Goal: Task Accomplishment & Management: Use online tool/utility

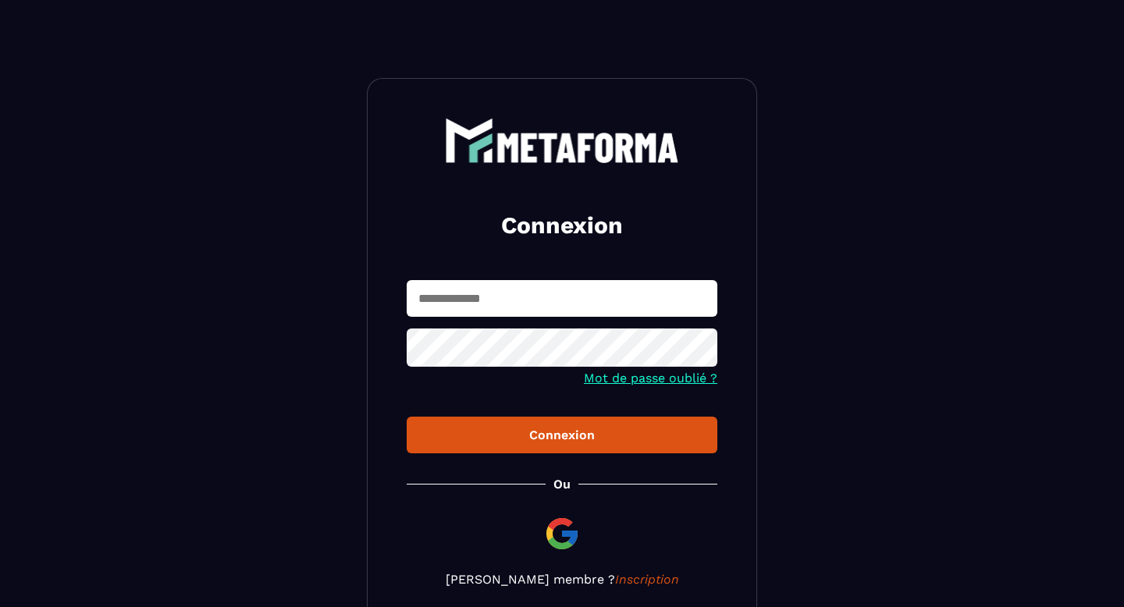
type input "**********"
click at [553, 438] on div "Connexion" at bounding box center [562, 435] width 286 height 15
